Goal: Find contact information: Find contact information

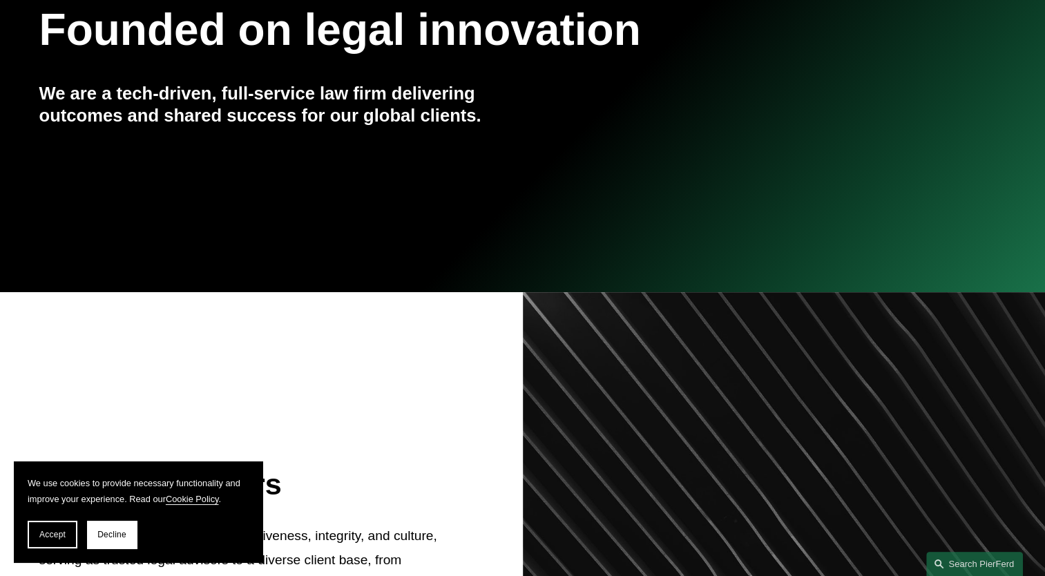
scroll to position [276, 0]
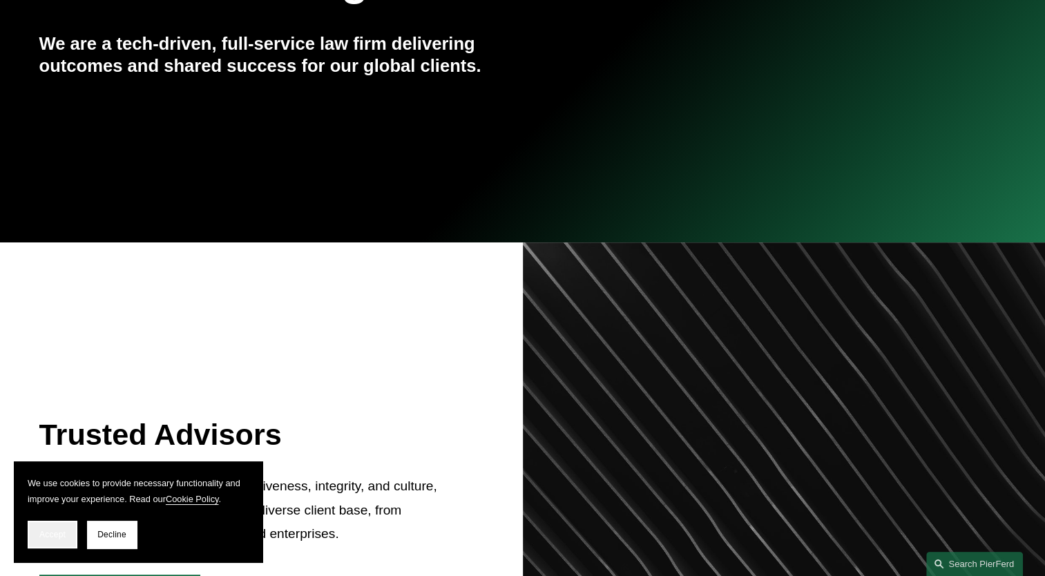
click at [38, 539] on button "Accept" at bounding box center [53, 535] width 50 height 28
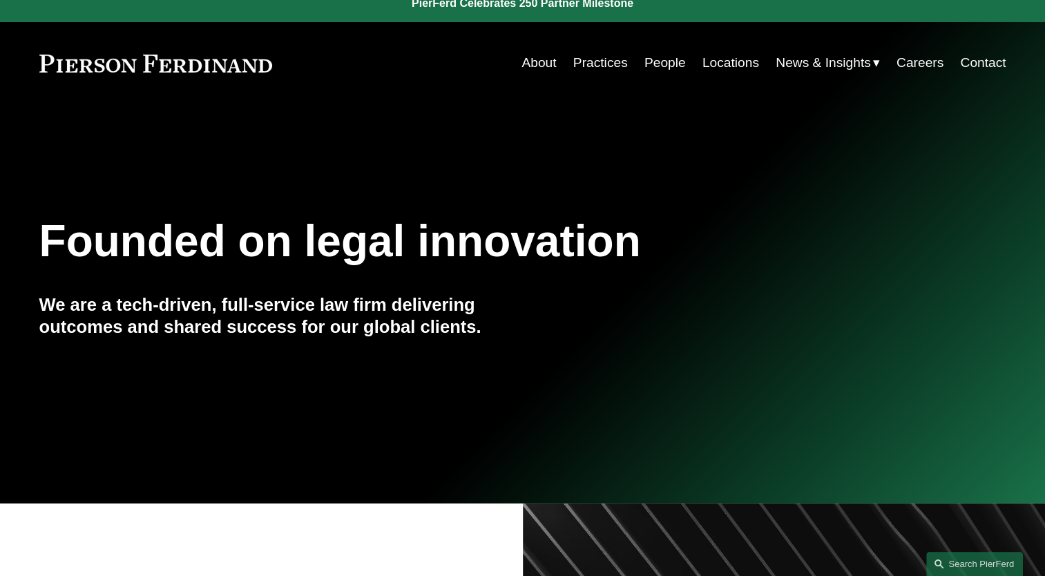
scroll to position [0, 0]
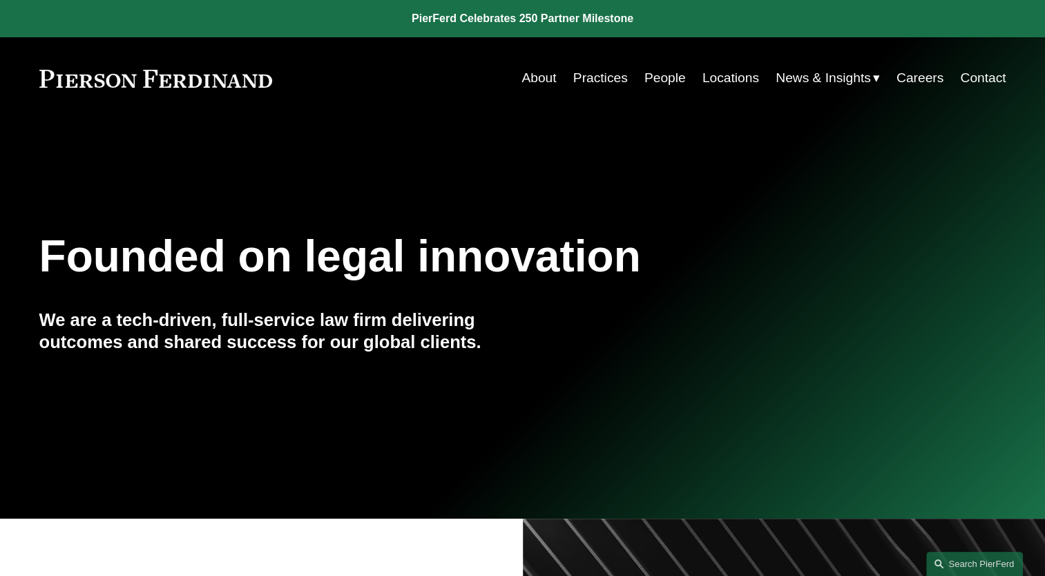
click at [986, 85] on link "Contact" at bounding box center [983, 78] width 46 height 26
